Goal: Entertainment & Leisure: Consume media (video, audio)

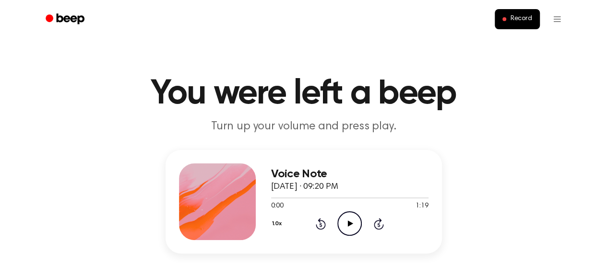
click at [352, 227] on icon "Play Audio" at bounding box center [349, 224] width 24 height 24
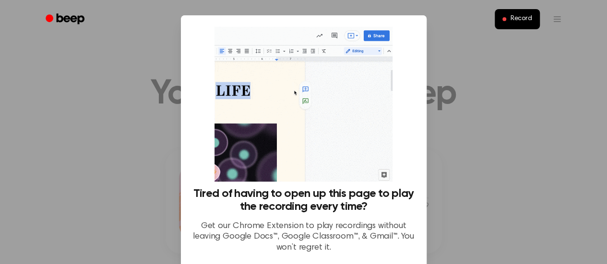
click at [368, 35] on div "Record" at bounding box center [304, 19] width 530 height 38
click at [334, 147] on img at bounding box center [304, 104] width 178 height 155
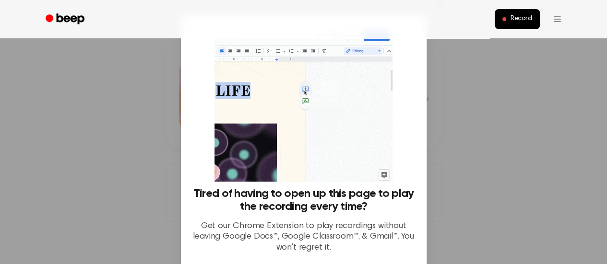
scroll to position [106, 0]
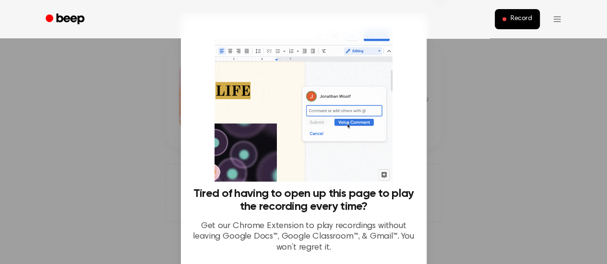
click at [371, 162] on img at bounding box center [304, 104] width 178 height 155
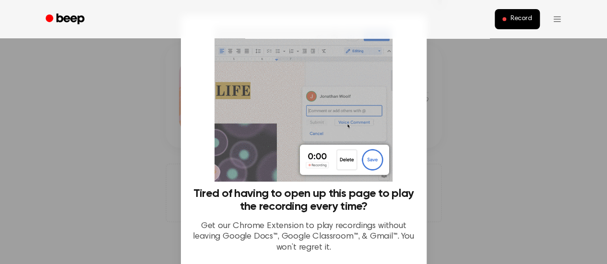
click at [118, 104] on div at bounding box center [303, 132] width 607 height 264
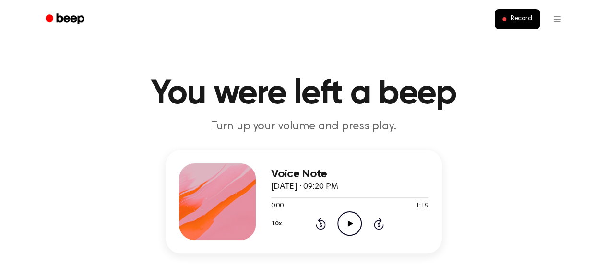
click at [347, 224] on icon "Play Audio" at bounding box center [349, 224] width 24 height 24
click at [347, 224] on icon at bounding box center [349, 224] width 4 height 6
click at [347, 224] on icon "Play Audio" at bounding box center [349, 224] width 24 height 24
click at [347, 224] on icon at bounding box center [349, 224] width 4 height 6
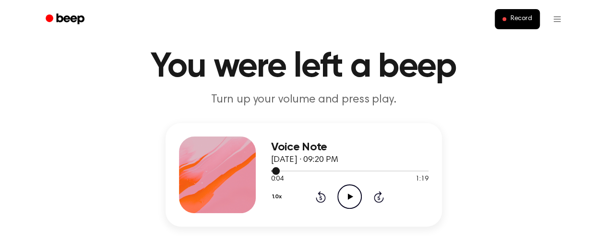
scroll to position [37, 0]
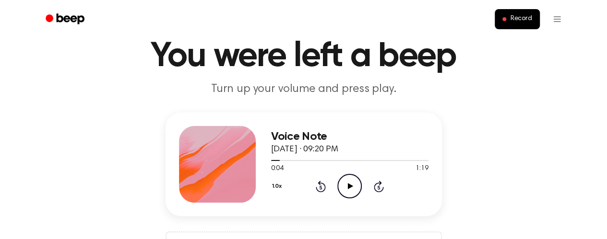
click at [345, 184] on icon "Play Audio" at bounding box center [349, 186] width 24 height 24
click at [273, 162] on div at bounding box center [349, 160] width 157 height 8
click at [273, 162] on span at bounding box center [269, 161] width 8 height 8
click at [346, 190] on icon "Pause Audio" at bounding box center [349, 186] width 24 height 24
click at [346, 190] on icon "Play Audio" at bounding box center [349, 186] width 24 height 24
